Goal: Find specific page/section: Find specific page/section

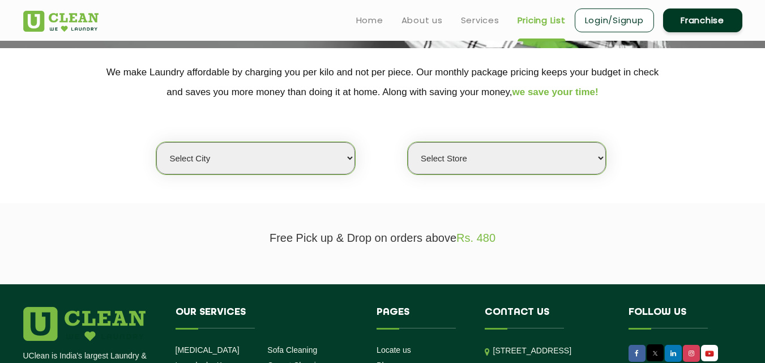
scroll to position [208, 0]
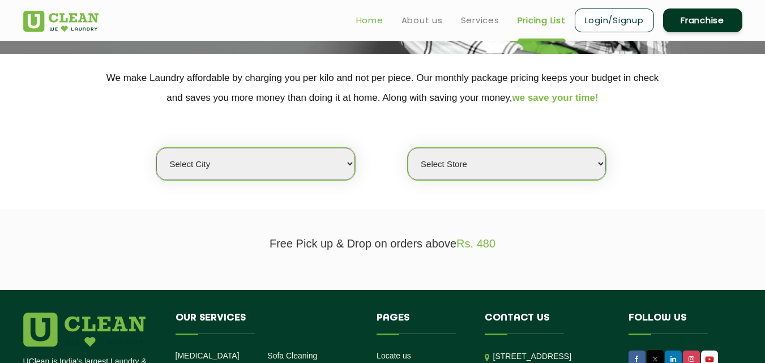
click at [356, 14] on link "Home" at bounding box center [369, 21] width 27 height 14
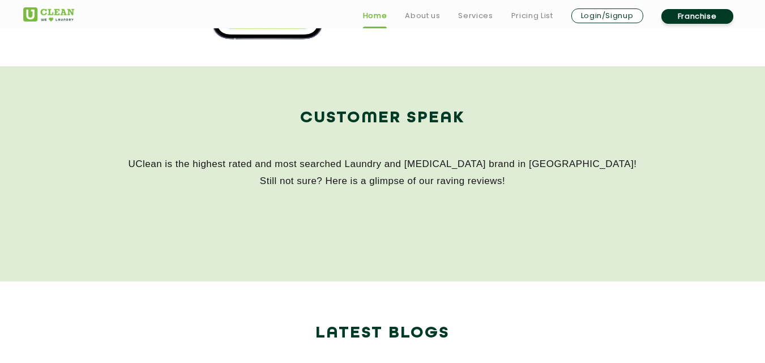
scroll to position [1473, 0]
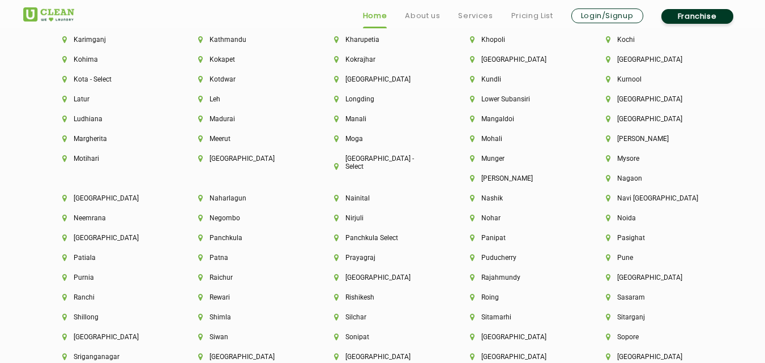
scroll to position [2845, 0]
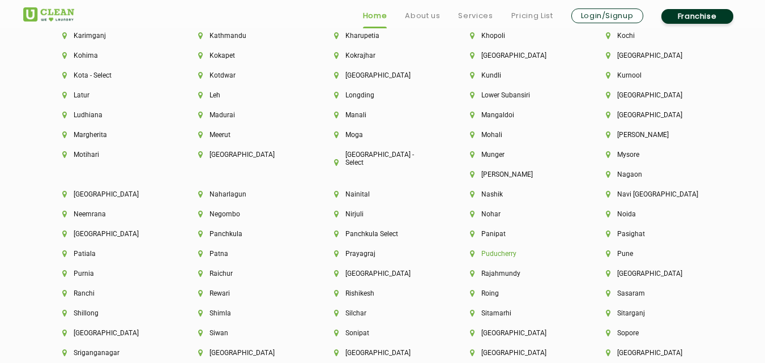
click at [470, 252] on li "Puducherry" at bounding box center [518, 254] width 97 height 8
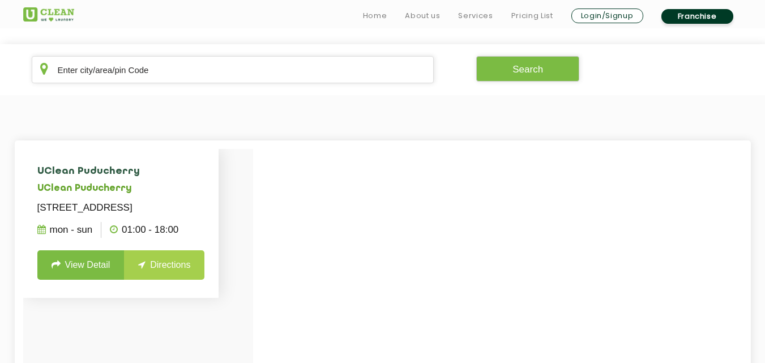
scroll to position [219, 0]
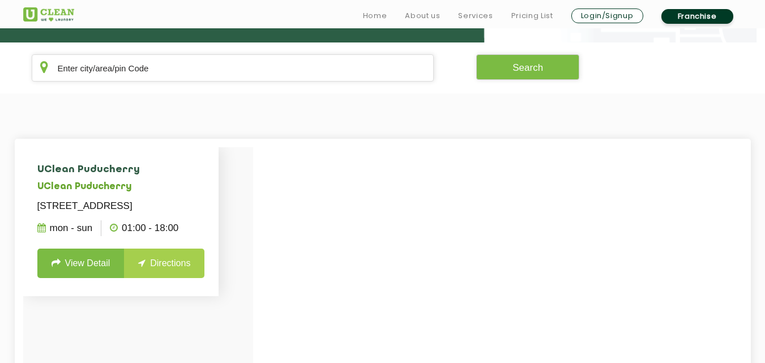
click at [205, 242] on ul "Mon - Sun 01:00 - 18:00" at bounding box center [121, 228] width 168 height 28
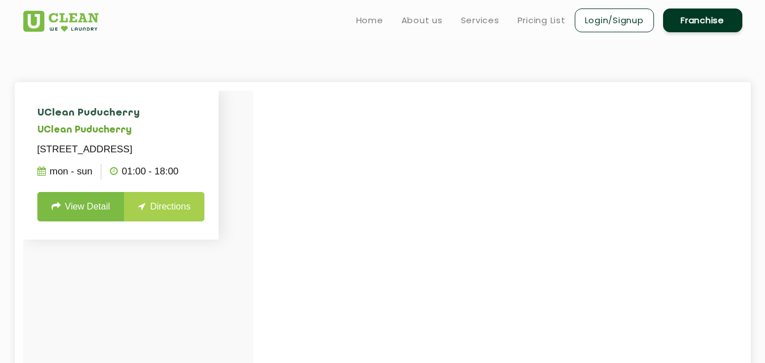
scroll to position [0, 0]
